Goal: Find specific page/section: Find specific page/section

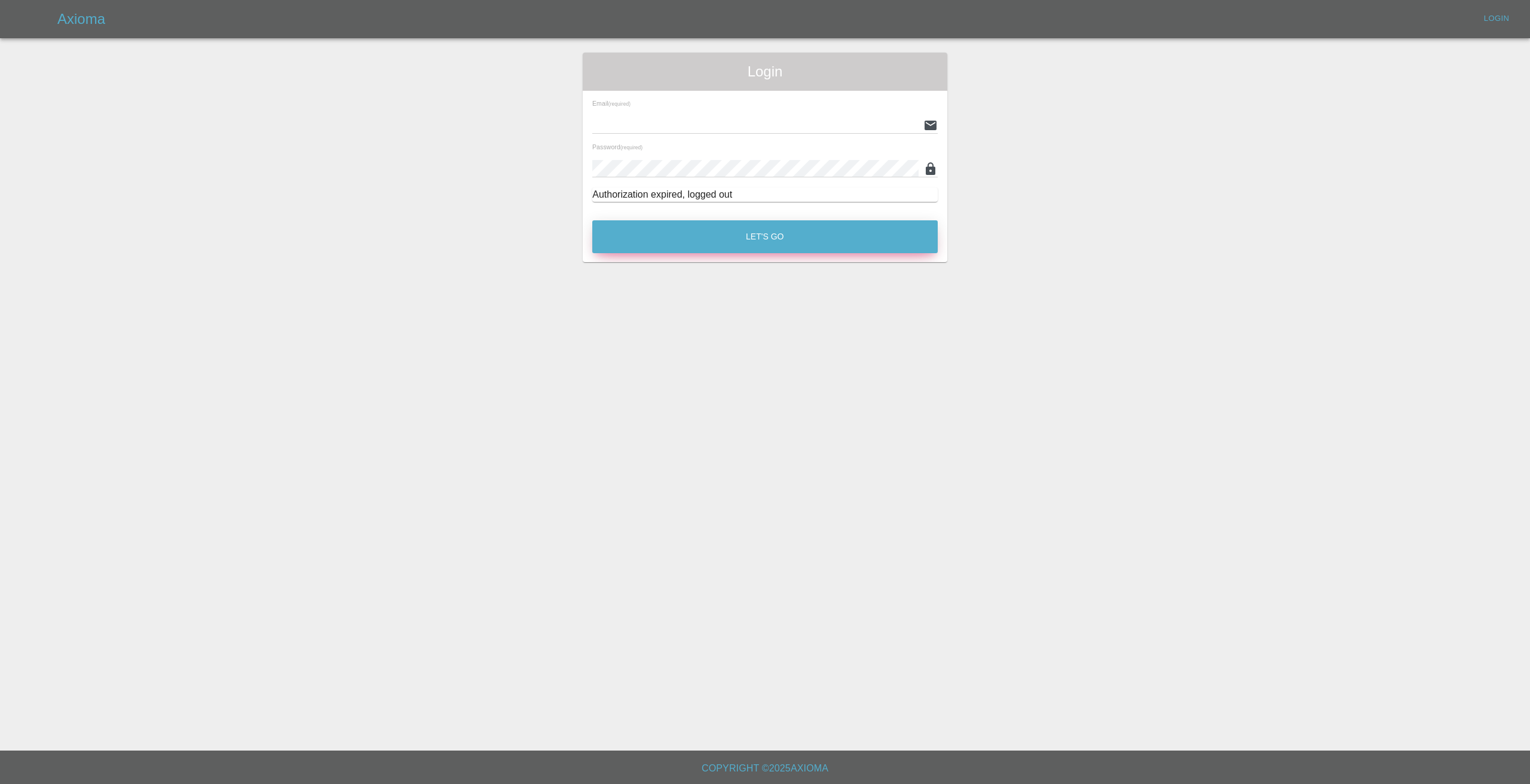
type input "[EMAIL_ADDRESS][DOMAIN_NAME]"
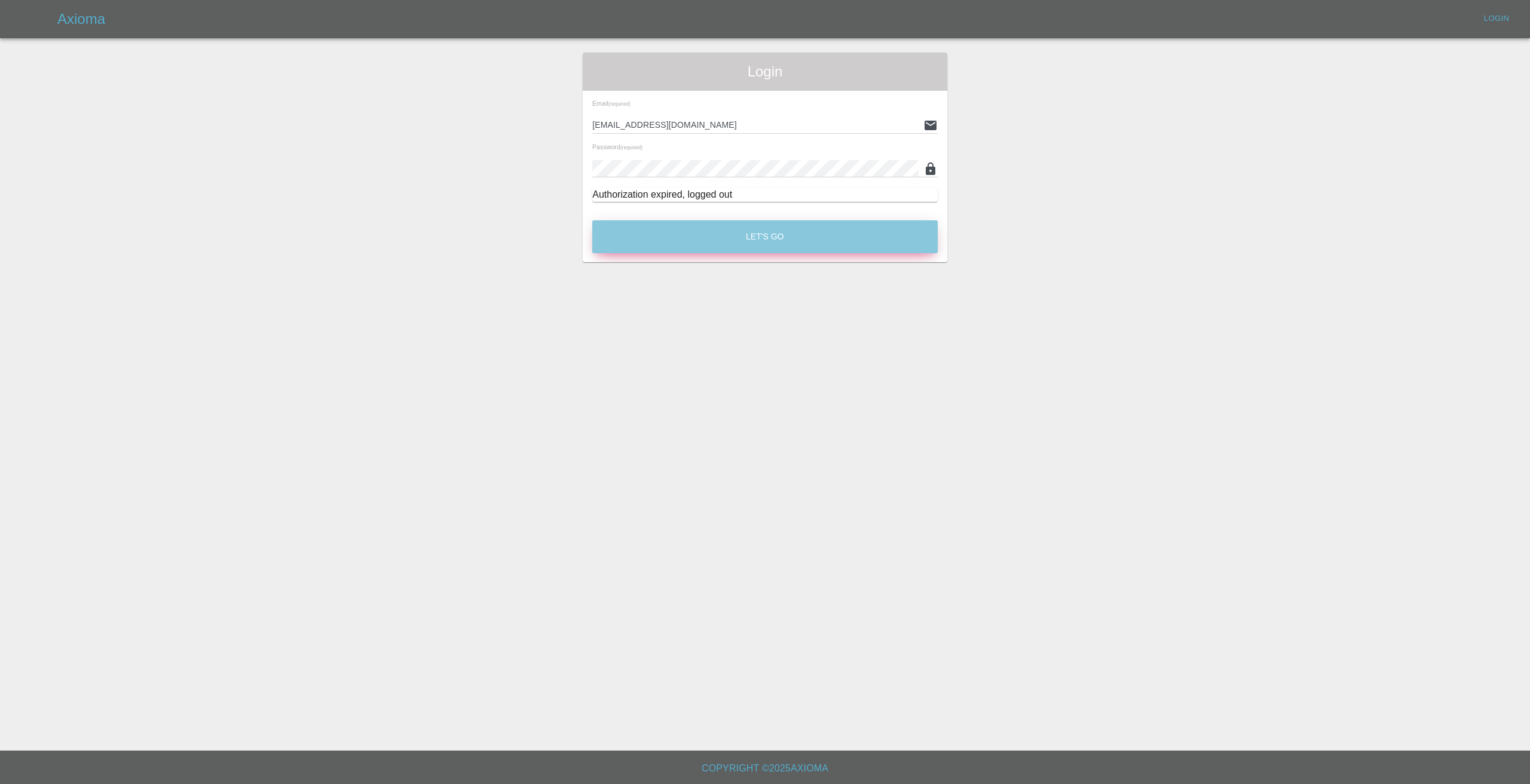
click at [765, 232] on button "Let's Go" at bounding box center [765, 236] width 346 height 33
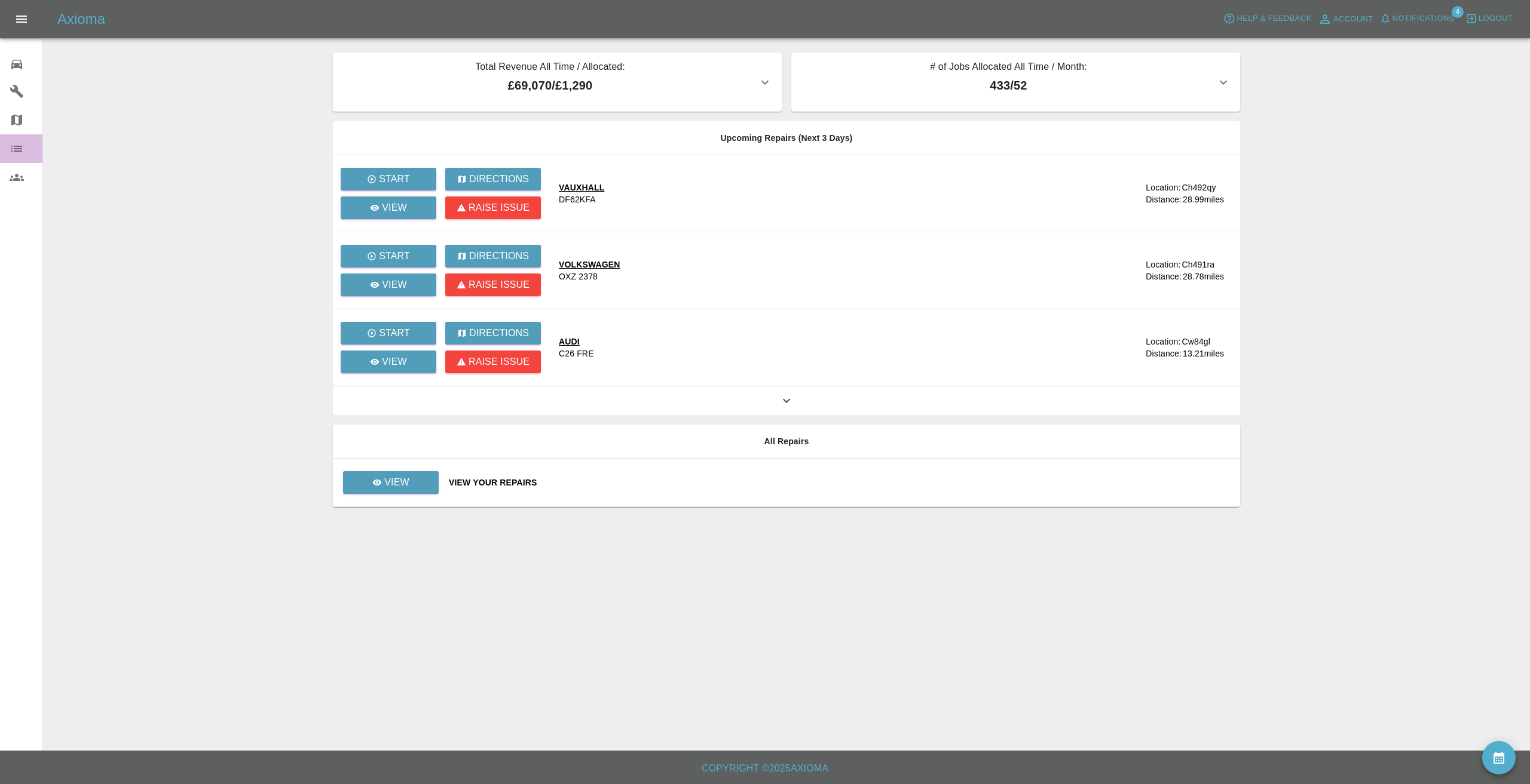
click at [16, 149] on icon at bounding box center [16, 149] width 11 height 6
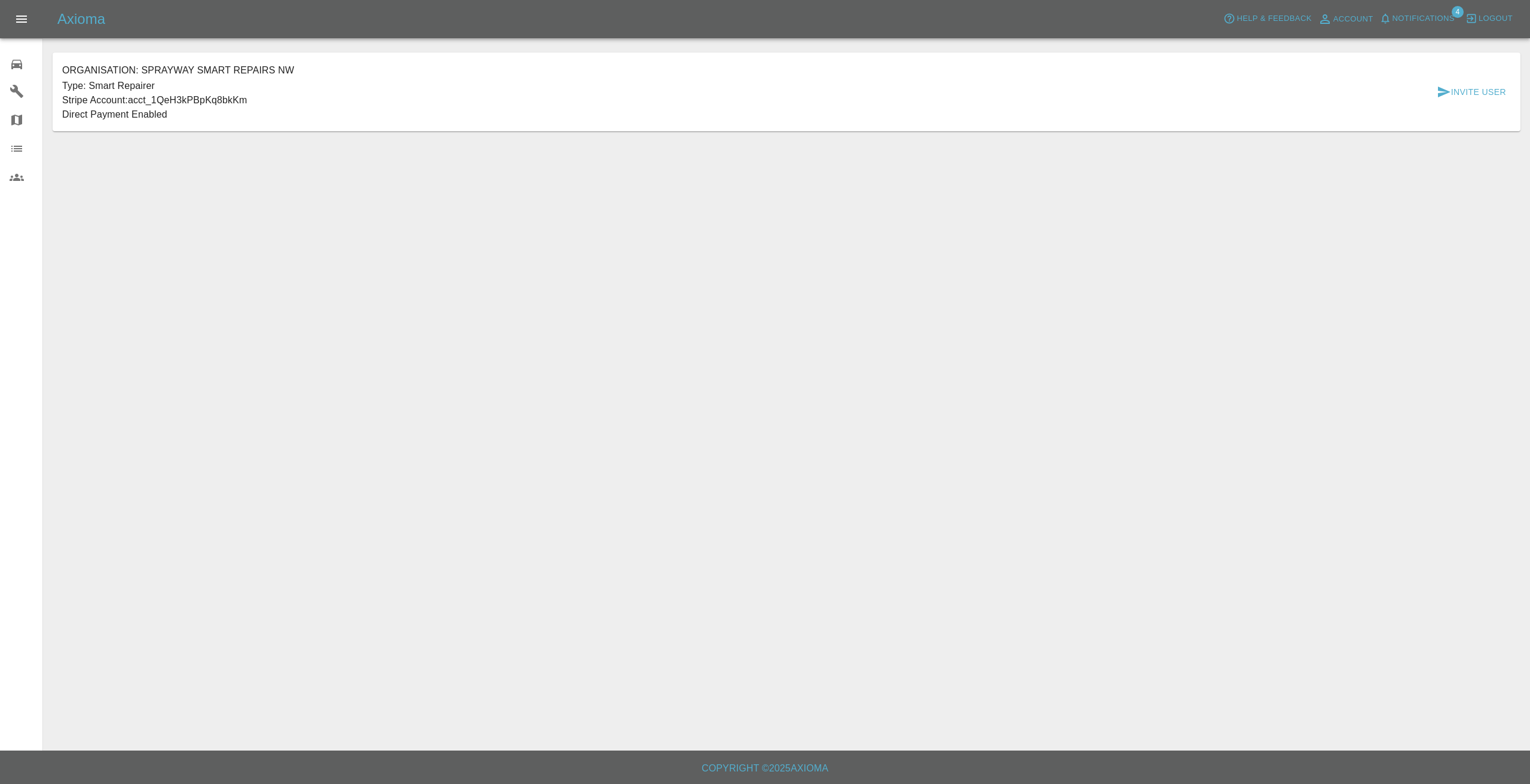
click at [82, 238] on main "Organisation: Sprayway Smart Repairs NW Type: Smart Repairer Stripe Account: ac…" at bounding box center [765, 375] width 1530 height 751
click at [19, 53] on link "0 Repair home" at bounding box center [21, 62] width 42 height 29
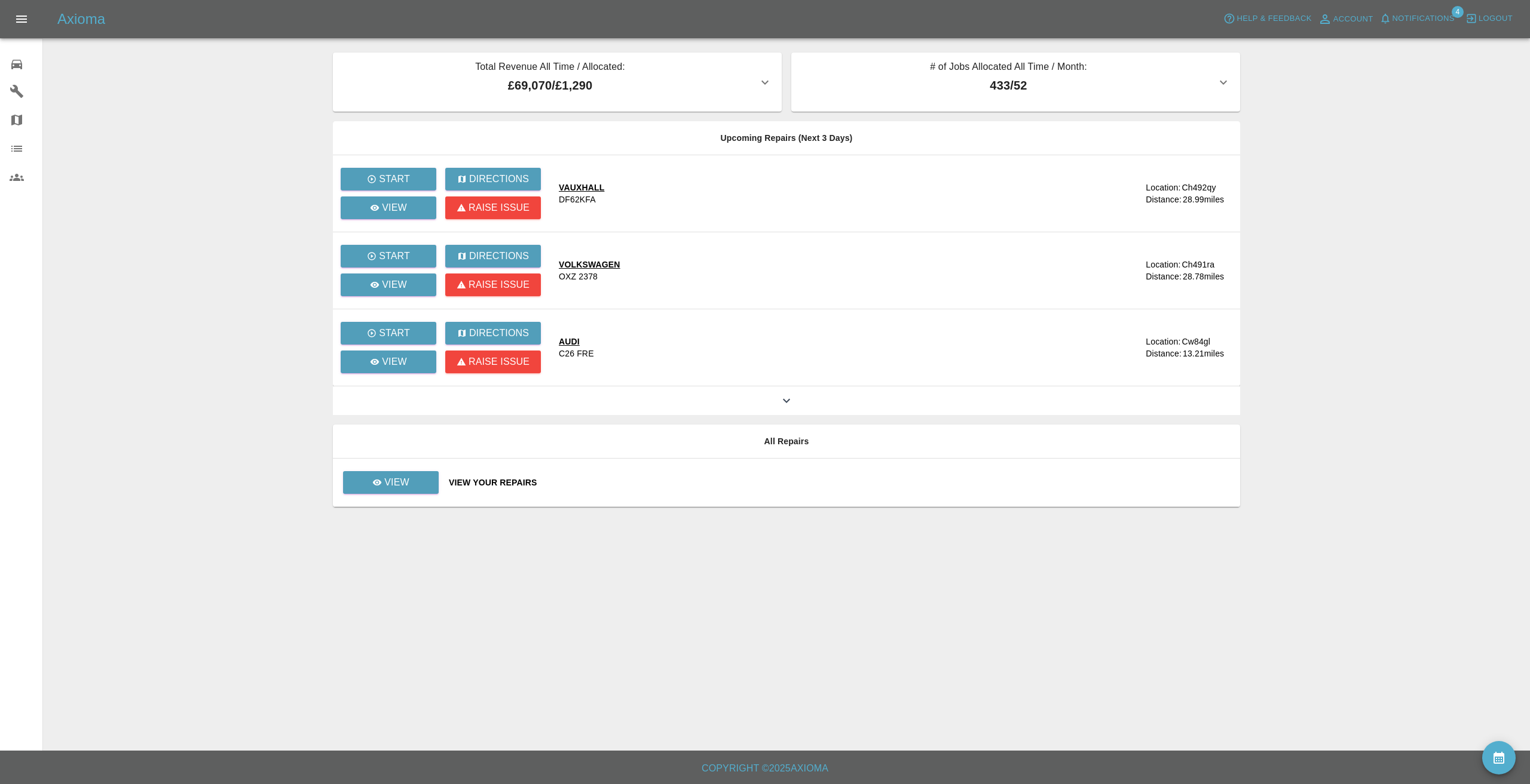
click at [25, 16] on icon "Open drawer" at bounding box center [21, 19] width 11 height 7
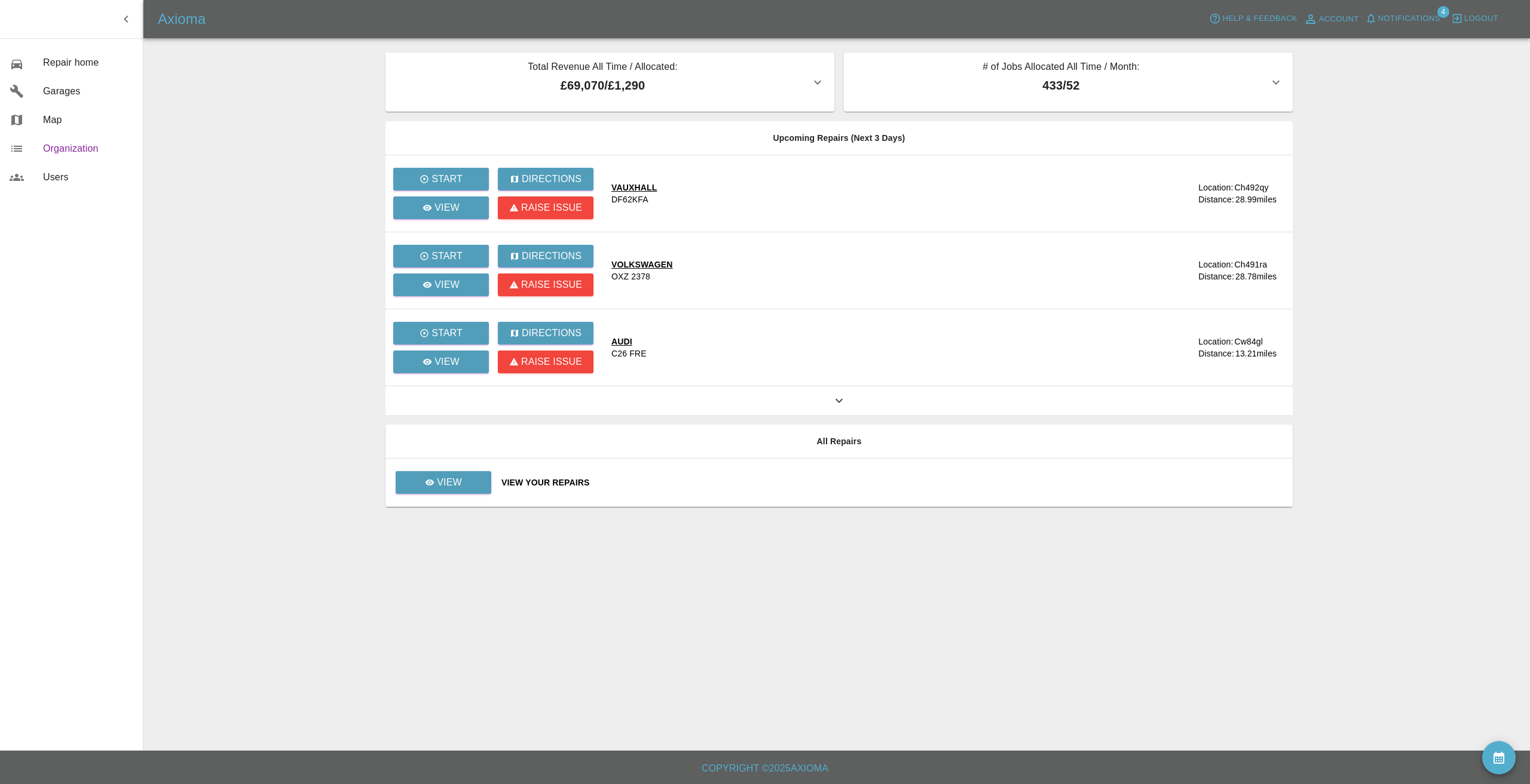
click at [45, 152] on span "Organization" at bounding box center [88, 149] width 90 height 14
